Goal: Information Seeking & Learning: Learn about a topic

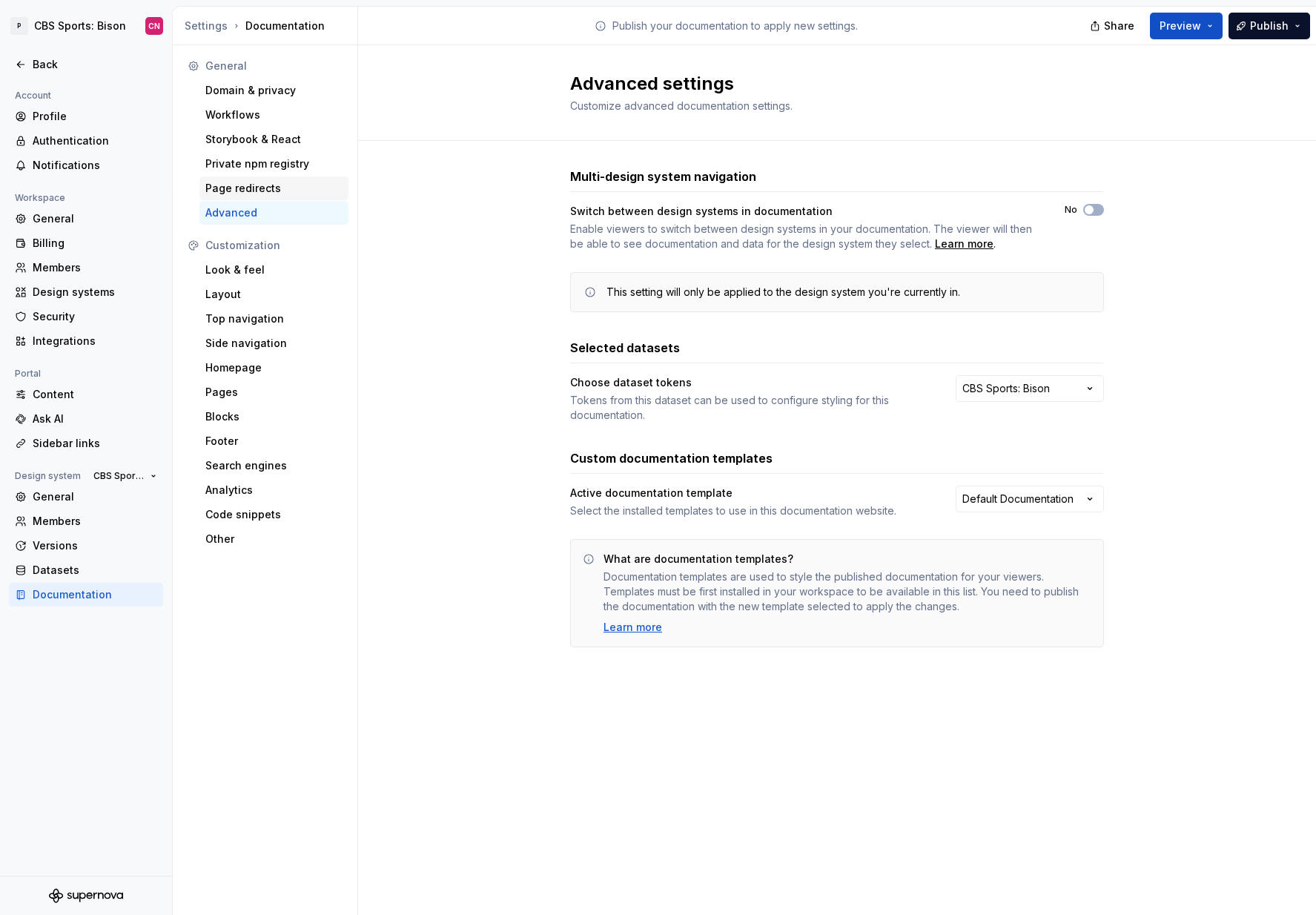
click at [234, 189] on div "Page redirects" at bounding box center [274, 188] width 137 height 15
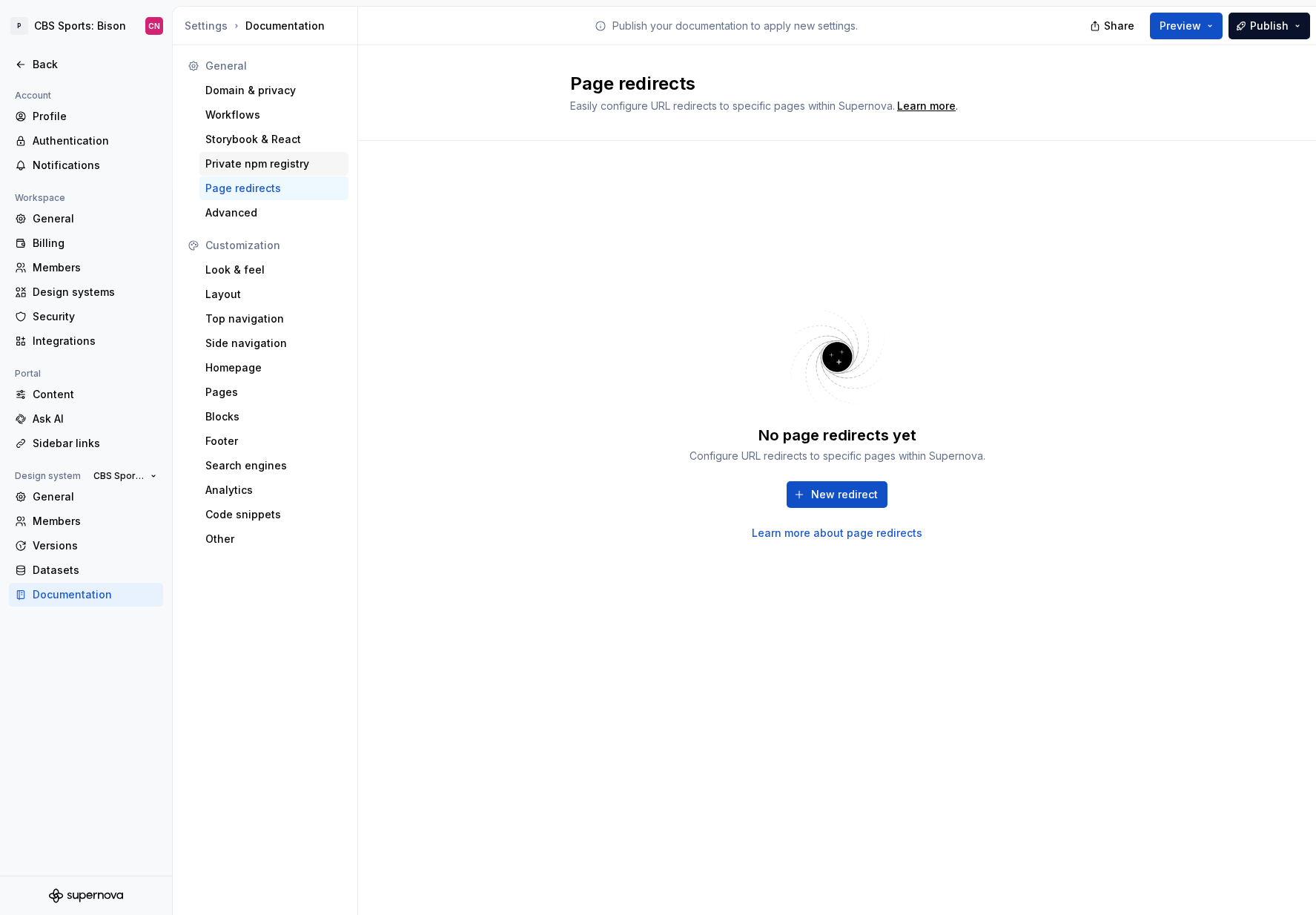
click at [232, 168] on div "Private npm registry" at bounding box center [274, 164] width 137 height 15
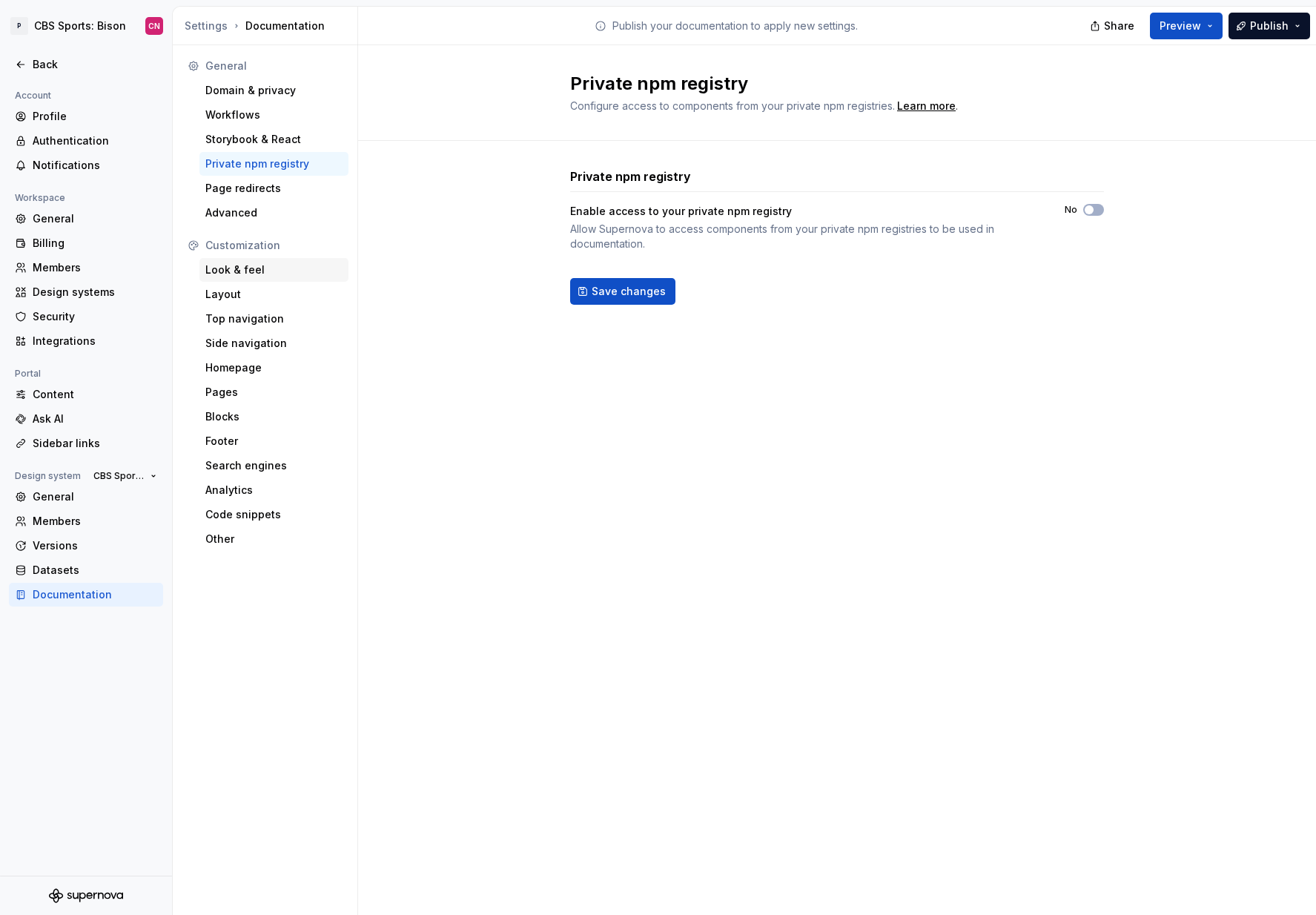
click at [222, 273] on div "Look & feel" at bounding box center [274, 270] width 137 height 15
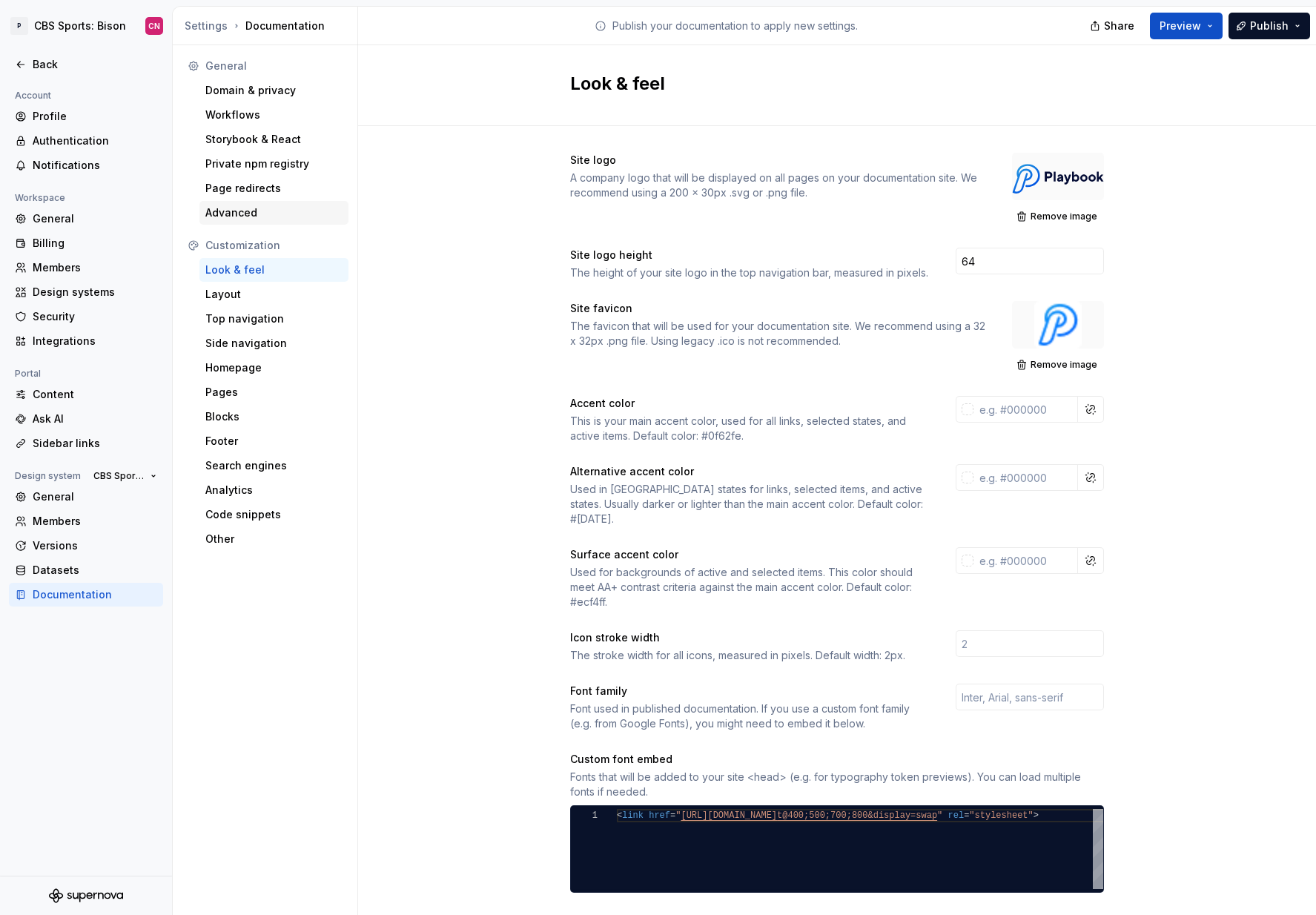
click at [246, 213] on div "Advanced" at bounding box center [274, 213] width 137 height 15
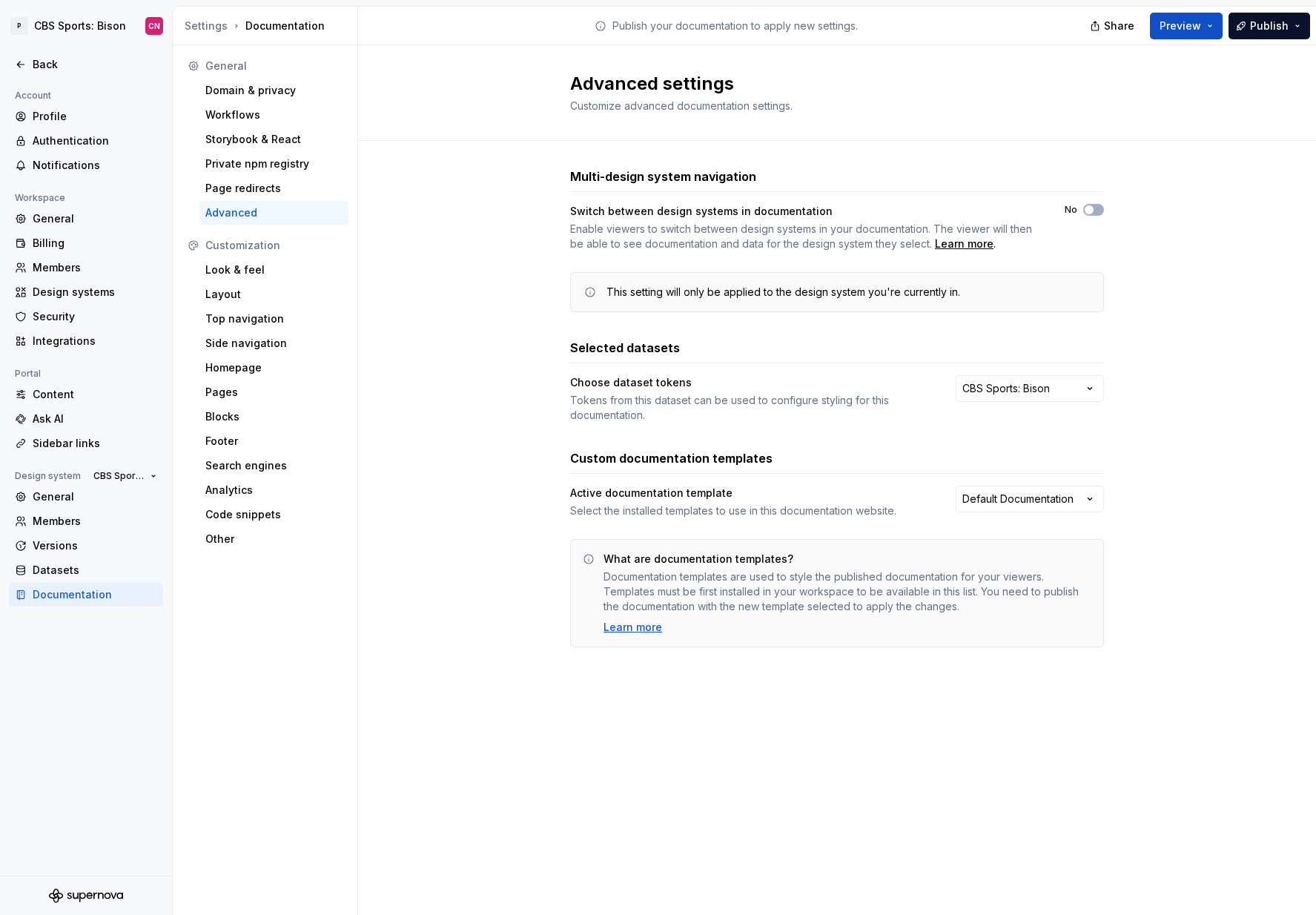
click at [472, 461] on div "Multi-design system navigation Switch between design systems in documentation E…" at bounding box center [837, 422] width 958 height 563
click at [1004, 505] on html "P CBS Sports: Bison CN Back Account Profile Authentication Notifications Worksp…" at bounding box center [658, 457] width 1316 height 915
click at [1197, 472] on html "P CBS Sports: Bison CN Back Account Profile Authentication Notifications Worksp…" at bounding box center [658, 457] width 1316 height 915
